Goal: Task Accomplishment & Management: Use online tool/utility

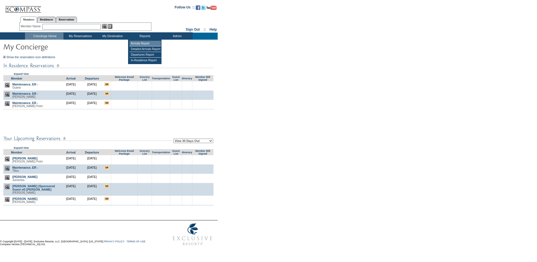
click at [147, 44] on td "Arrivals Report" at bounding box center [145, 44] width 31 height 6
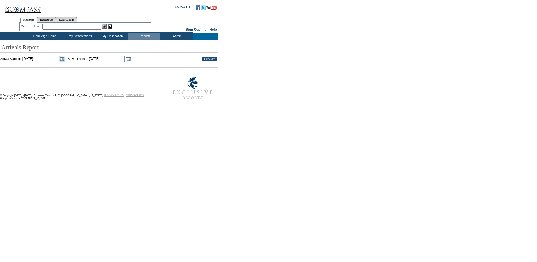
click at [65, 58] on link "Open the calendar popup." at bounding box center [62, 59] width 6 height 6
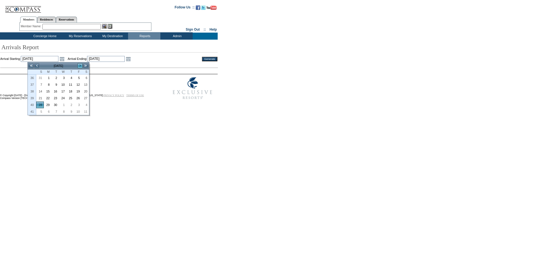
click at [81, 64] on link ">" at bounding box center [80, 66] width 6 height 6
click at [64, 79] on link "1" at bounding box center [62, 78] width 7 height 6
type input "2025-10-01"
type input "10/1/2025"
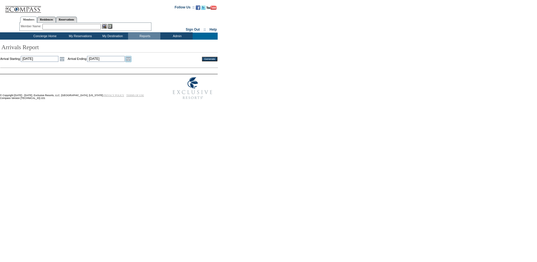
click at [132, 60] on link "Open the calendar popup." at bounding box center [128, 59] width 6 height 6
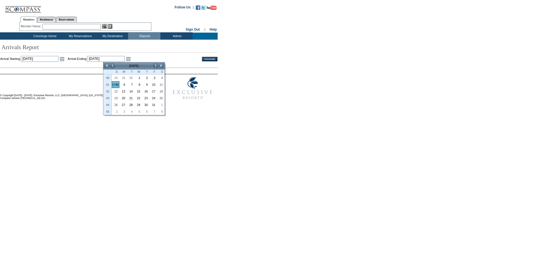
click at [152, 65] on td "October 2025" at bounding box center [134, 66] width 38 height 6
click at [155, 65] on table "Jan Feb 2021 2026 Mar Apr 2022 2027 May Jun 2023 2028 Jul Aug 2024 2029 Sep Oct…" at bounding box center [174, 87] width 45 height 44
click at [157, 60] on td "Arrival Starting: 2025-10-01 10/1/2025 Open the calendar popup. << < October 20…" at bounding box center [97, 59] width 194 height 6
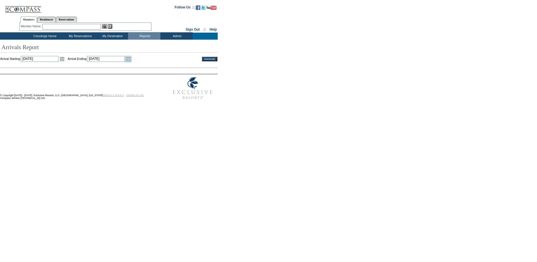
click at [132, 58] on link "Open the calendar popup." at bounding box center [128, 59] width 6 height 6
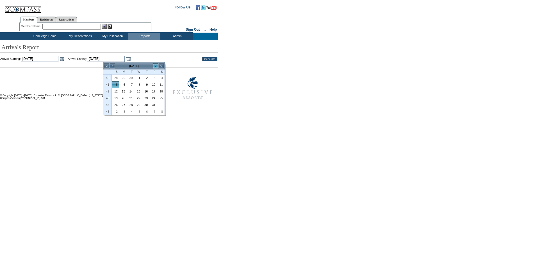
click at [155, 68] on link ">" at bounding box center [156, 66] width 6 height 6
click at [114, 67] on link "<" at bounding box center [113, 66] width 6 height 6
click at [154, 106] on link "31" at bounding box center [153, 105] width 7 height 6
type input "2025-10-31"
type input "[DATE]"
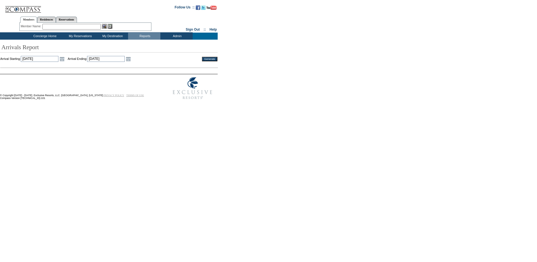
click at [207, 58] on input "Generate" at bounding box center [209, 59] width 15 height 4
